Goal: Book appointment/travel/reservation

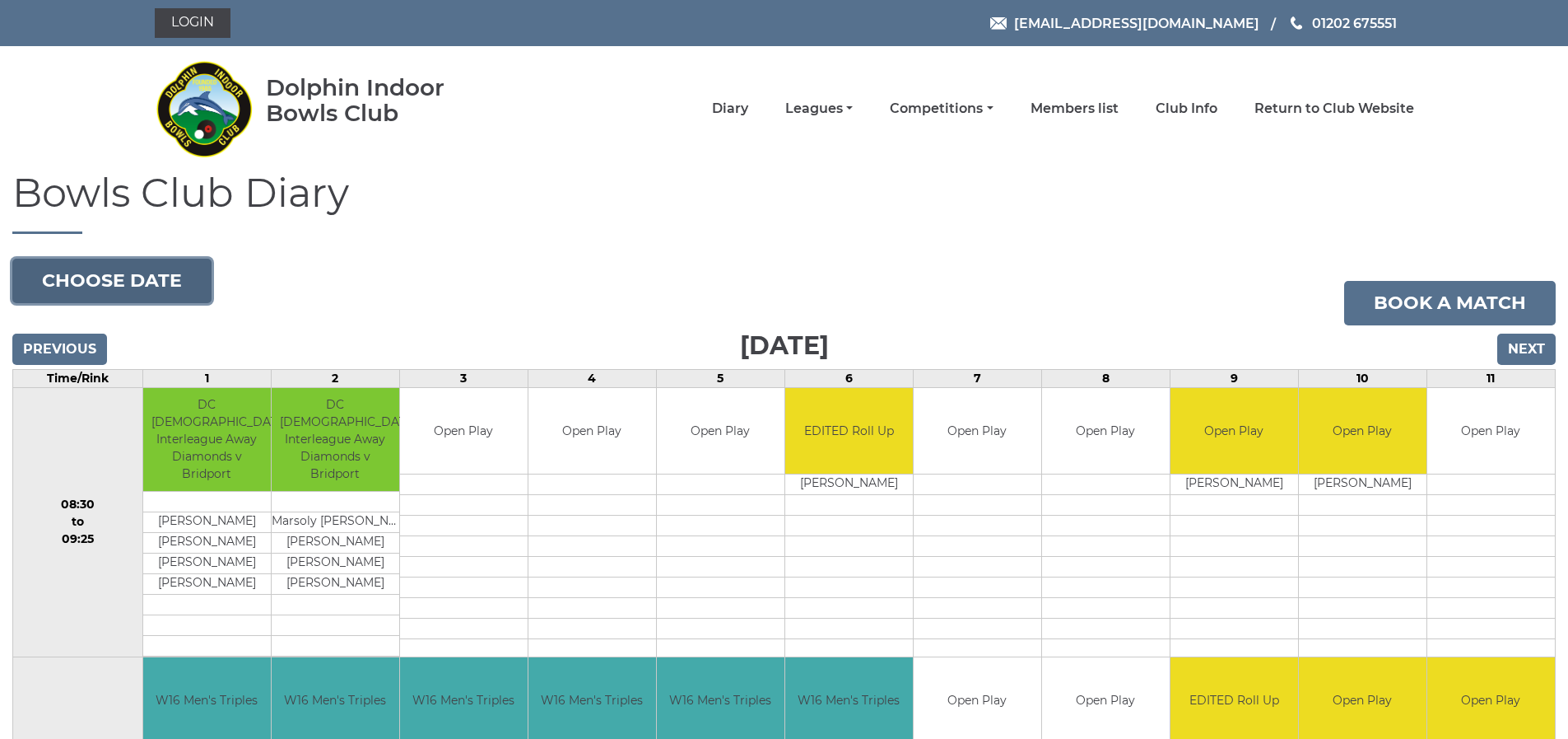
click at [122, 276] on button "Choose date" at bounding box center [111, 280] width 199 height 44
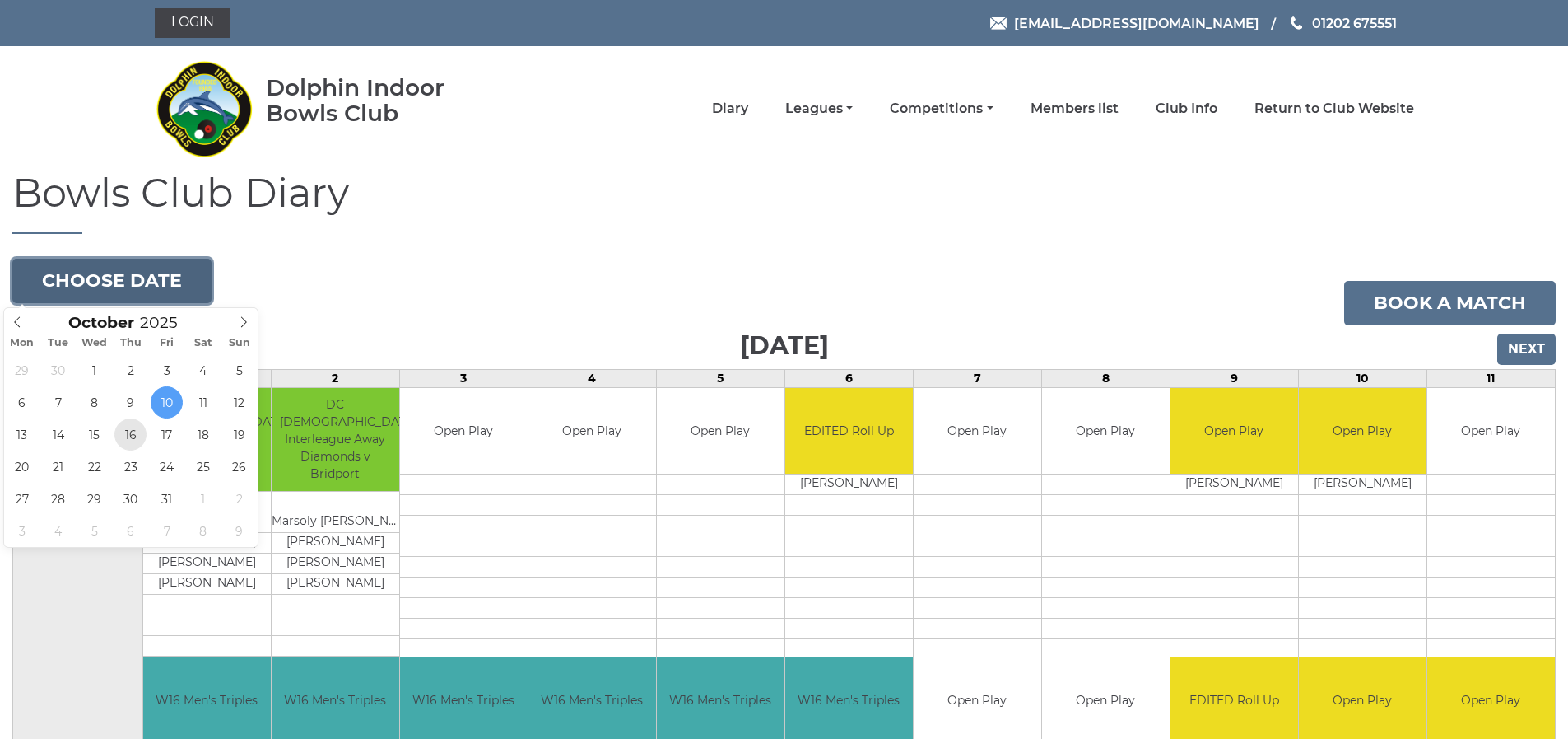
type input "2025-10-16"
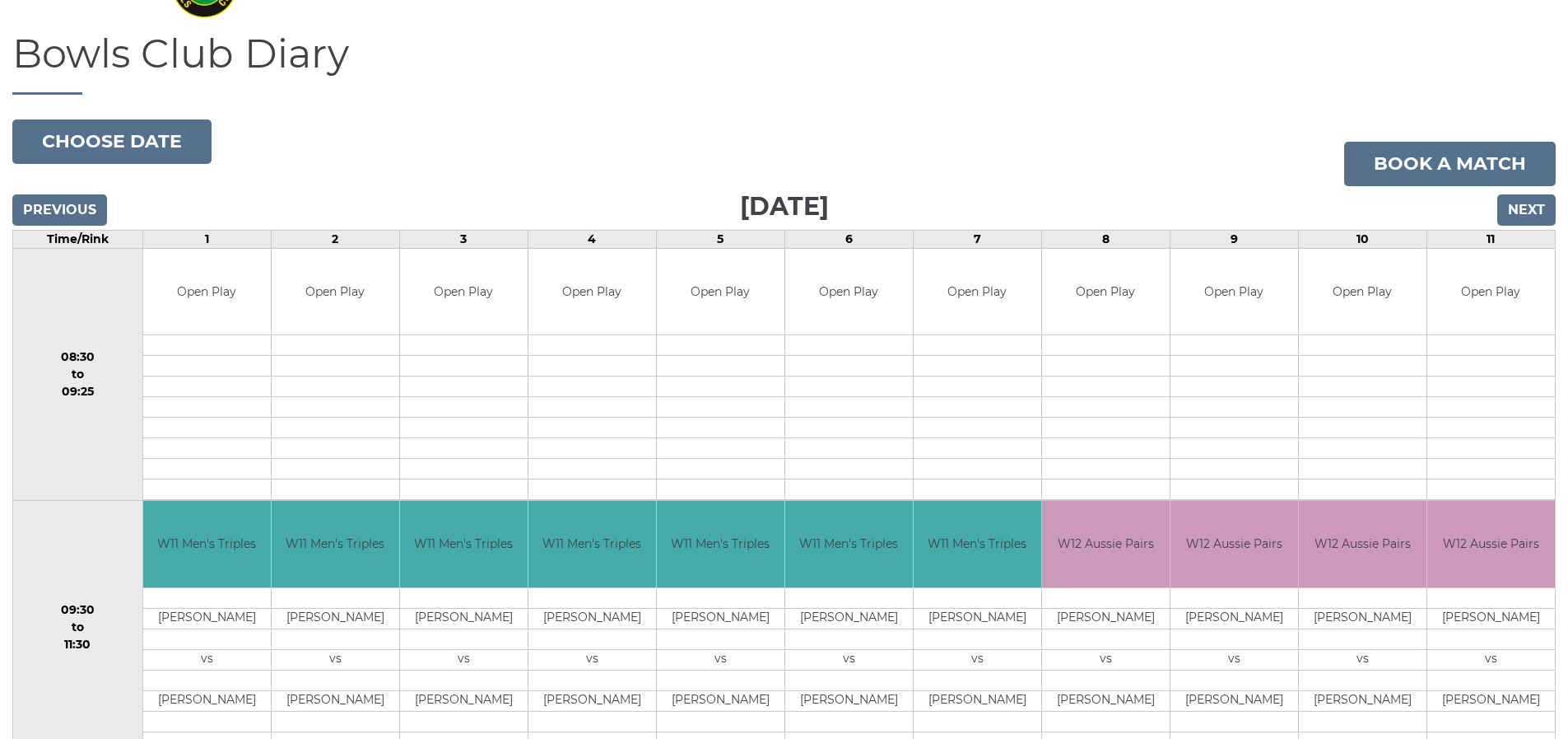
scroll to position [82, 0]
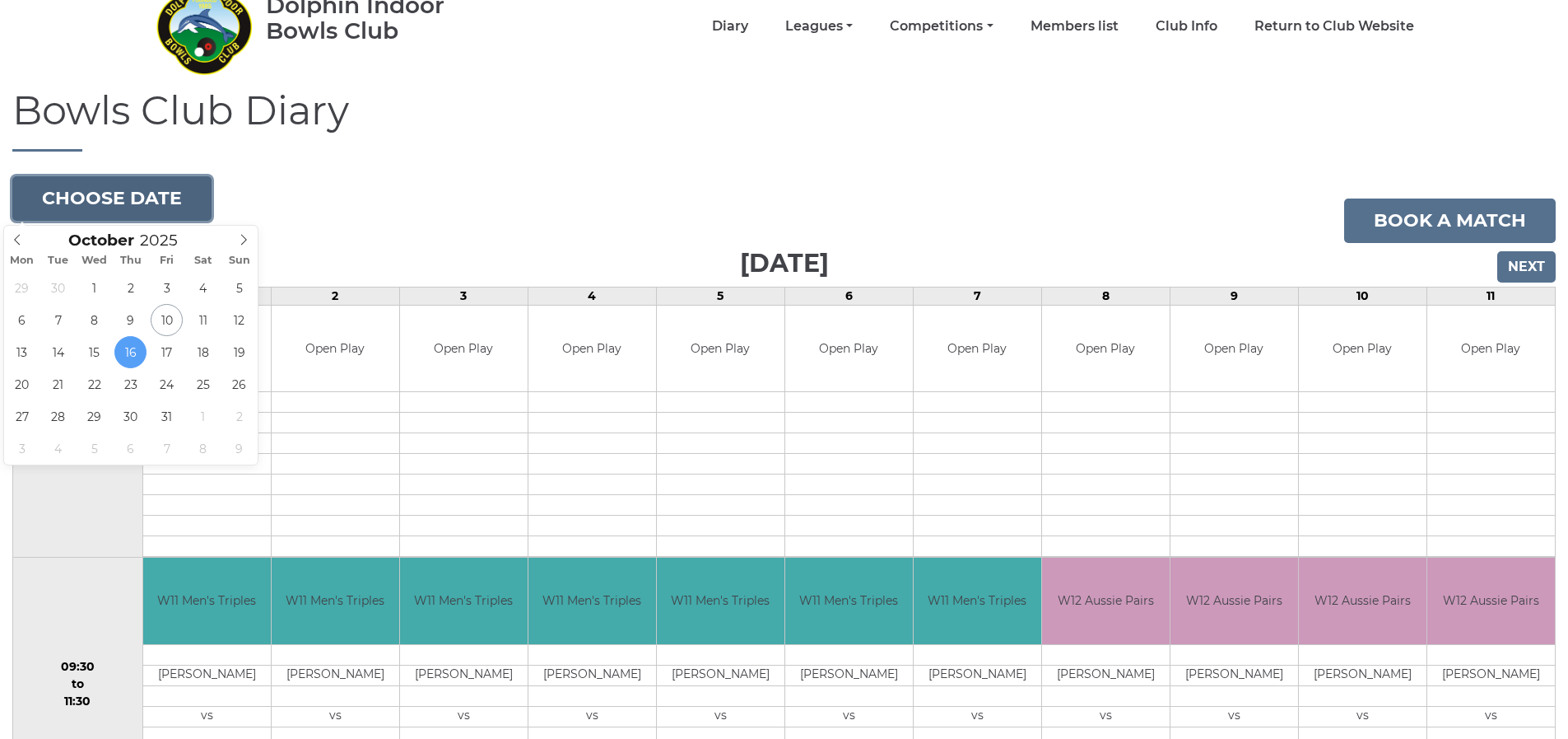
click at [112, 198] on button "Choose date" at bounding box center [111, 198] width 199 height 44
type input "2025-10-06"
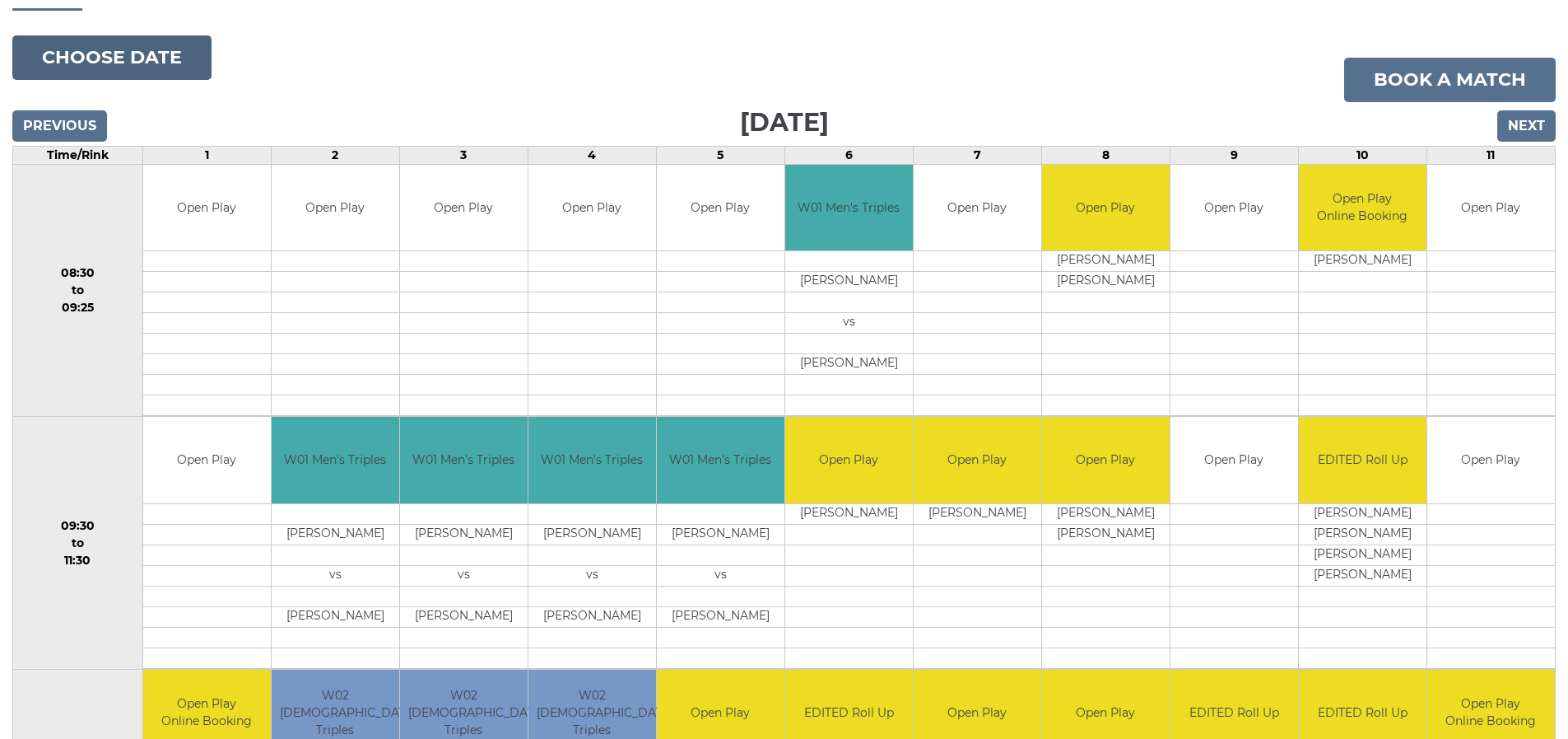
scroll to position [165, 0]
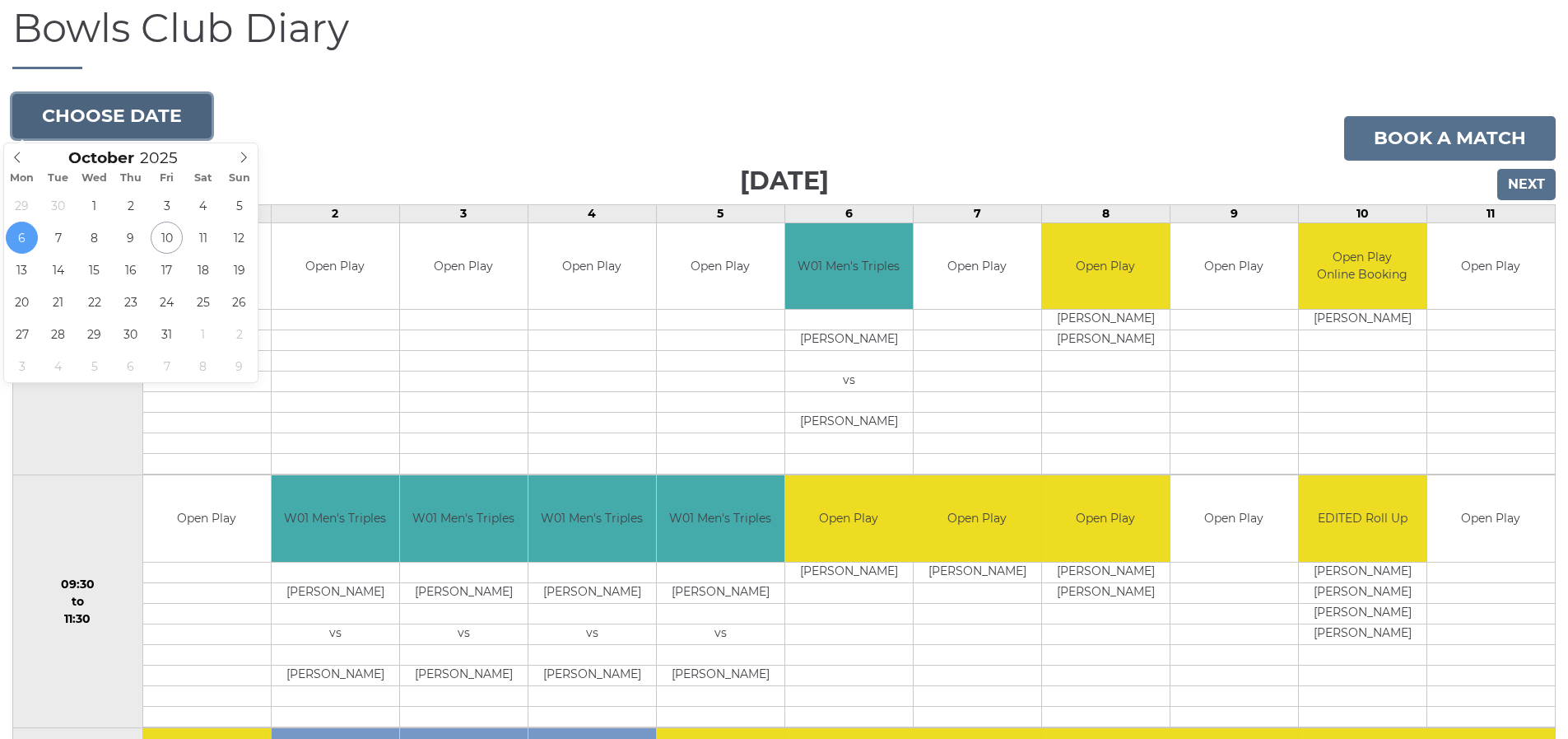
click at [121, 118] on button "Choose date" at bounding box center [111, 116] width 199 height 44
type input "2025-10-08"
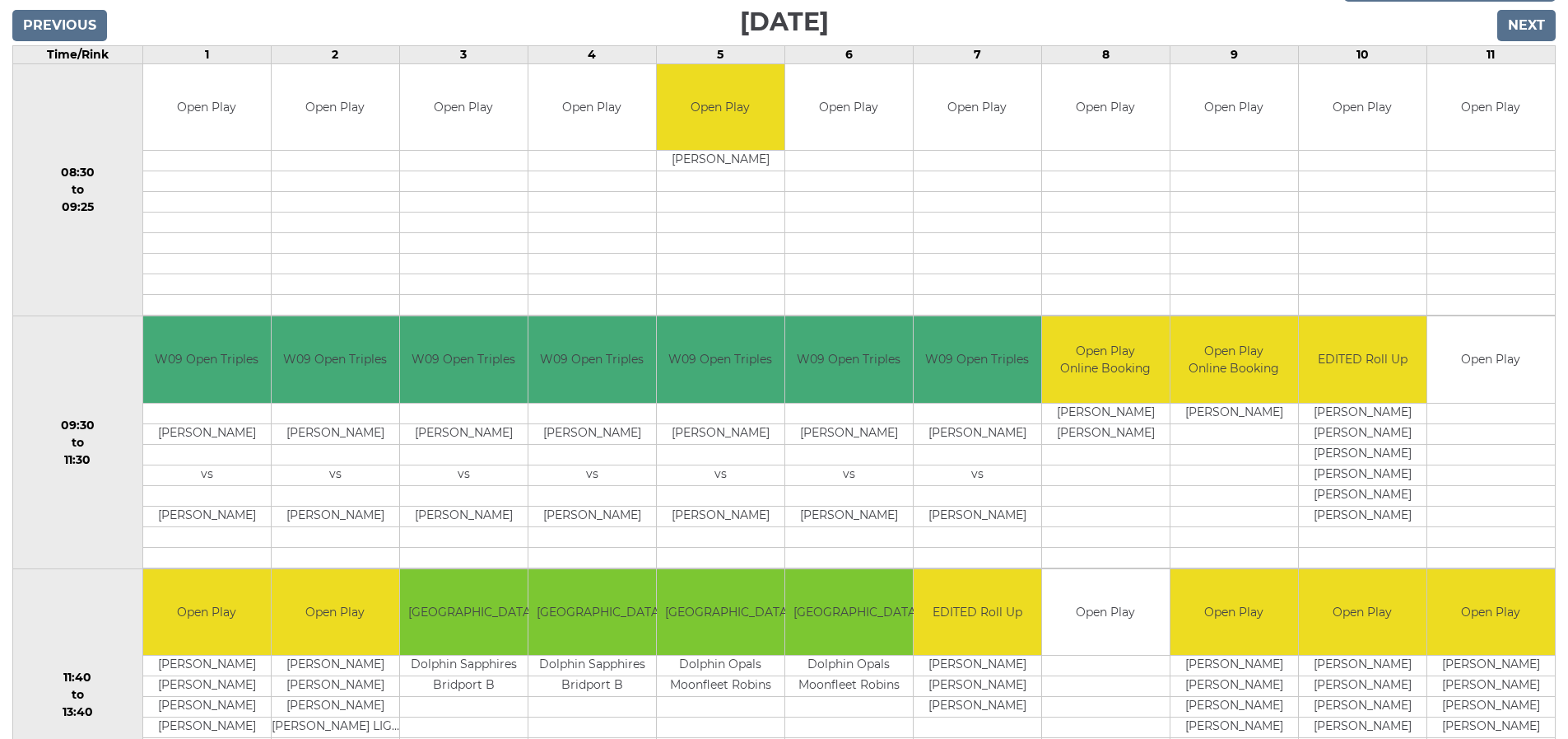
scroll to position [165, 0]
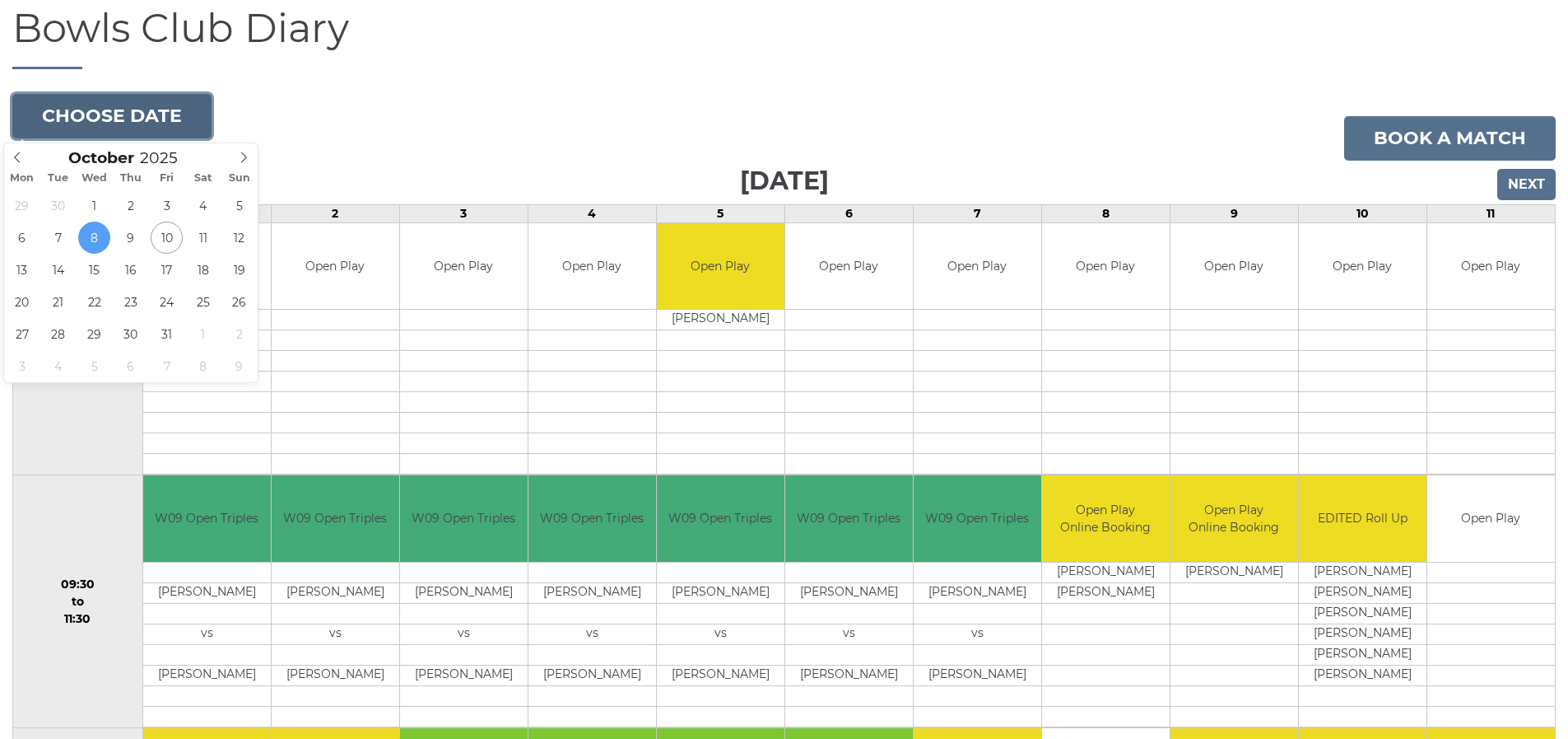
click at [101, 113] on button "Choose date" at bounding box center [111, 116] width 199 height 44
type input "2025-10-15"
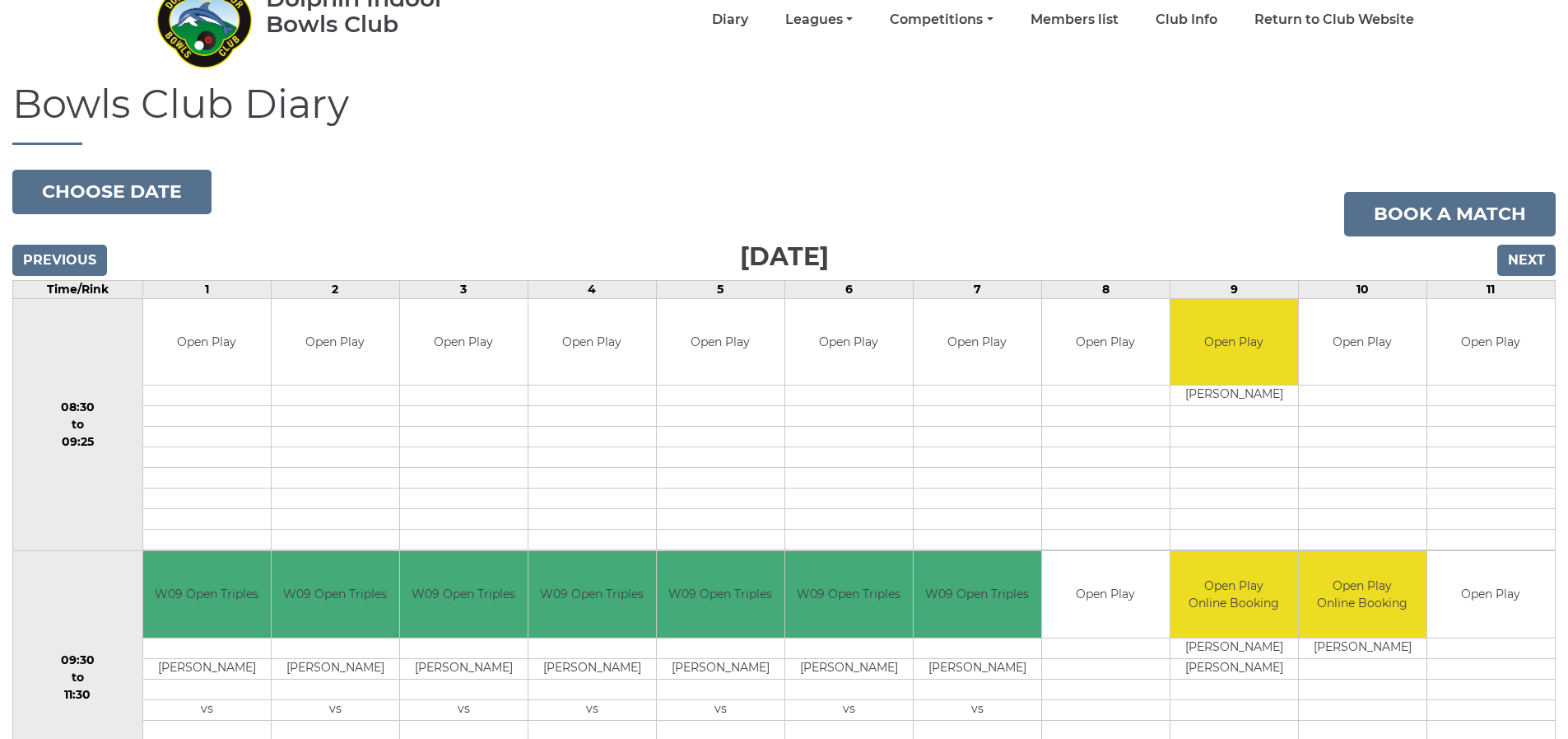
scroll to position [82, 0]
